Goal: Download file/media

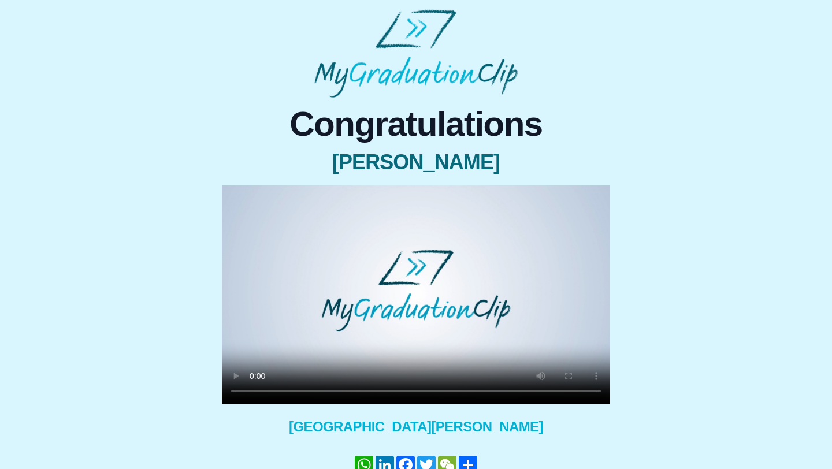
click at [370, 345] on video at bounding box center [416, 294] width 388 height 218
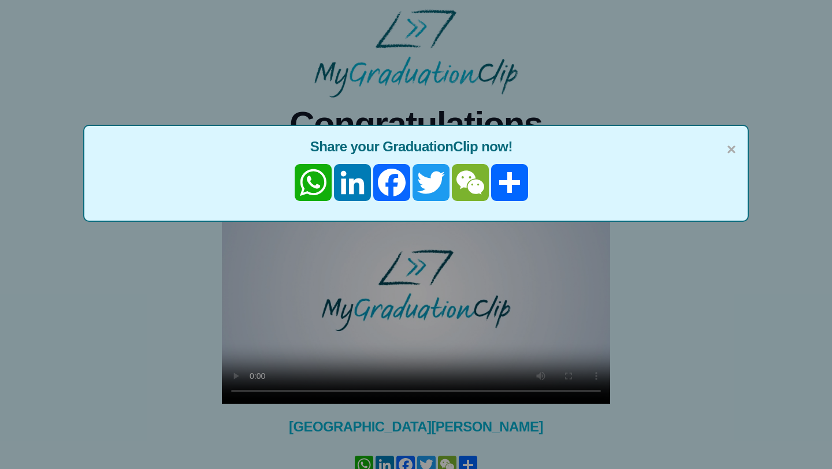
click at [724, 146] on span "Share your GraduationClip now!" at bounding box center [416, 146] width 640 height 18
click at [736, 154] on div "× Share your GraduationClip now! WhatsApp LinkedIn Facebook Twitter WeChat Comp…" at bounding box center [415, 173] width 665 height 97
click at [728, 151] on span "×" at bounding box center [730, 149] width 9 height 24
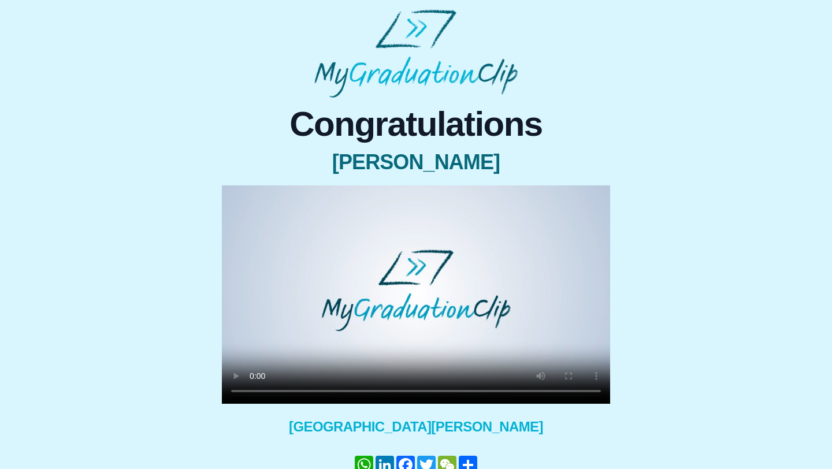
click at [448, 293] on video at bounding box center [416, 294] width 388 height 218
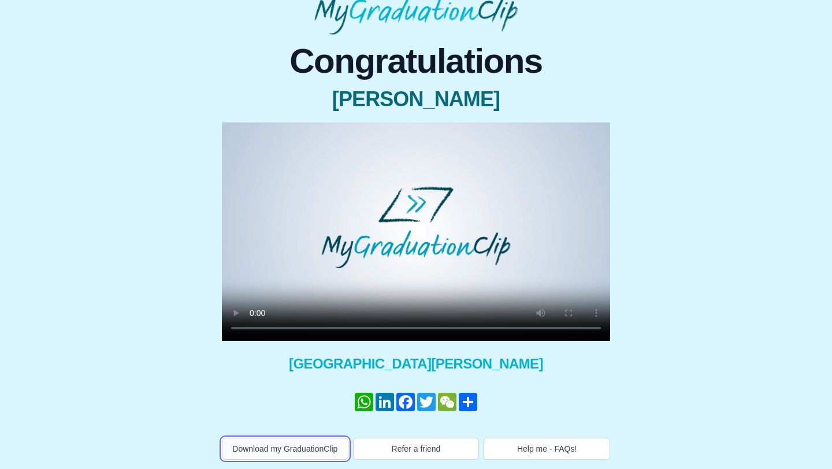
click at [288, 443] on button "Download my GraduationClip" at bounding box center [285, 449] width 126 height 22
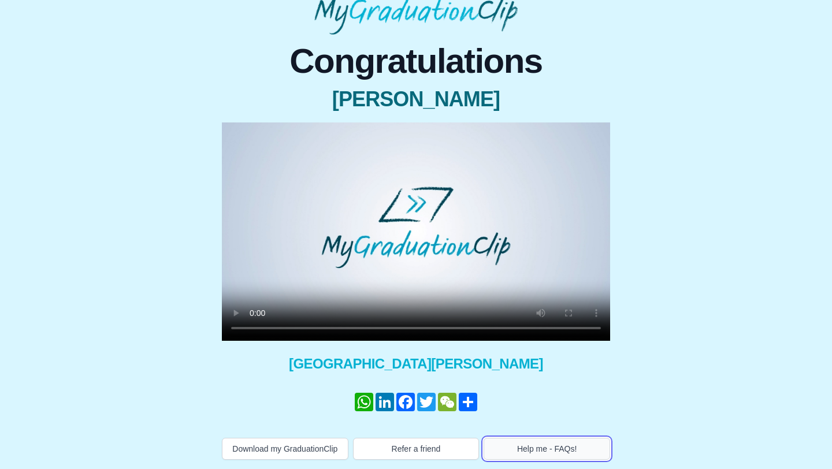
click at [527, 444] on button "Help me - FAQs!" at bounding box center [546, 449] width 126 height 22
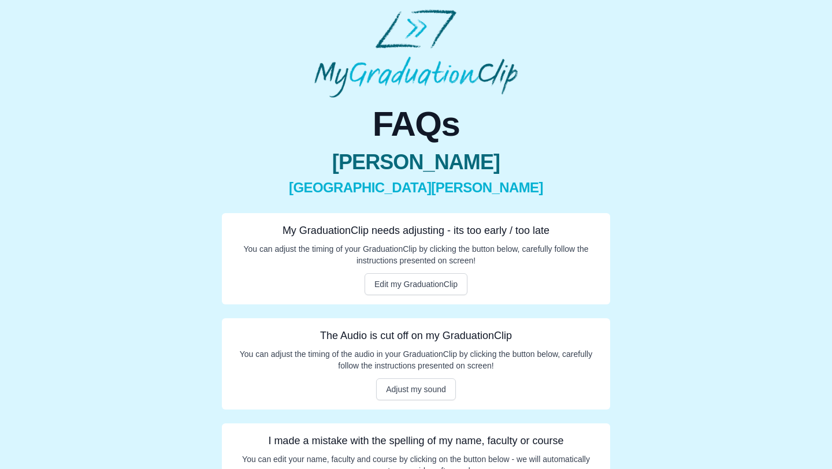
click at [427, 68] on img at bounding box center [415, 53] width 203 height 88
